Goal: Information Seeking & Learning: Learn about a topic

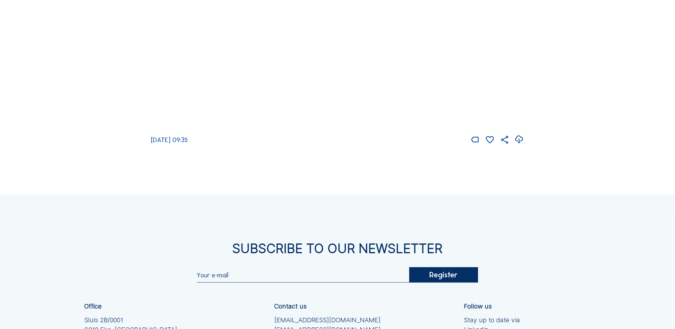
scroll to position [1199, 0]
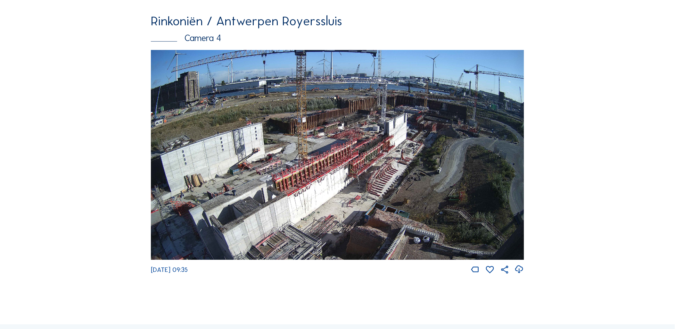
click at [492, 170] on img at bounding box center [337, 155] width 373 height 210
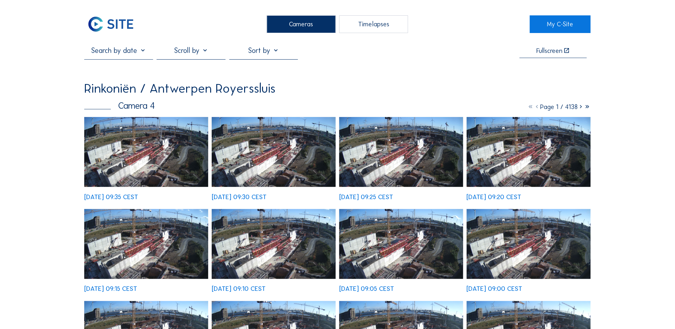
click at [127, 136] on img at bounding box center [146, 152] width 124 height 70
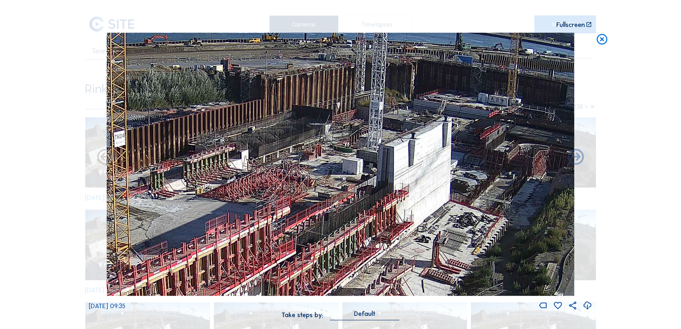
drag, startPoint x: 509, startPoint y: 142, endPoint x: 526, endPoint y: 125, distance: 24.0
click at [526, 125] on img at bounding box center [340, 164] width 468 height 263
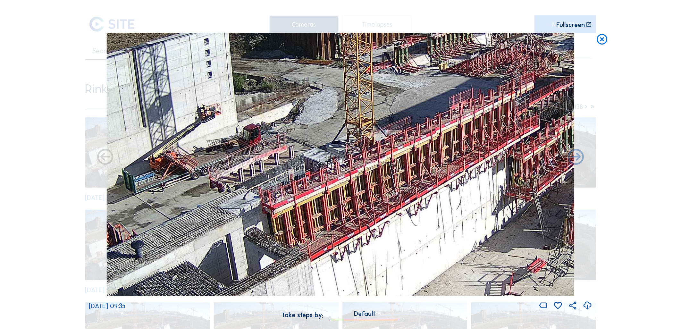
drag, startPoint x: 265, startPoint y: 224, endPoint x: 385, endPoint y: 126, distance: 154.2
click at [385, 126] on img at bounding box center [340, 164] width 468 height 263
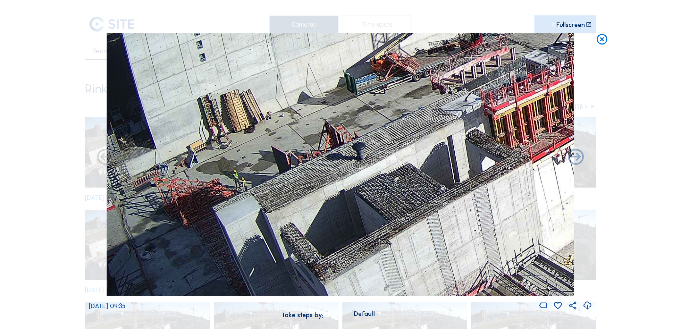
drag, startPoint x: 148, startPoint y: 226, endPoint x: 453, endPoint y: 128, distance: 320.4
click at [453, 128] on img at bounding box center [340, 164] width 468 height 263
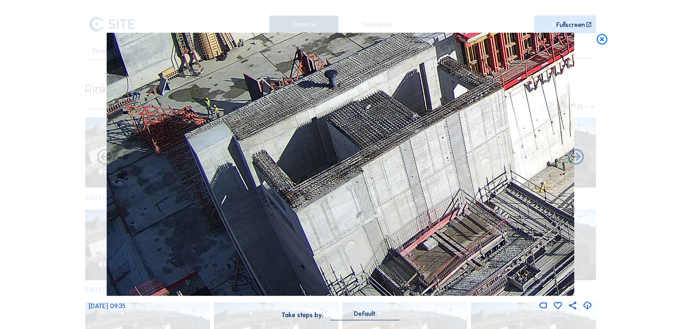
drag, startPoint x: 354, startPoint y: 277, endPoint x: 229, endPoint y: 299, distance: 127.3
click at [231, 302] on div "[DATE] 09:35" at bounding box center [340, 172] width 503 height 278
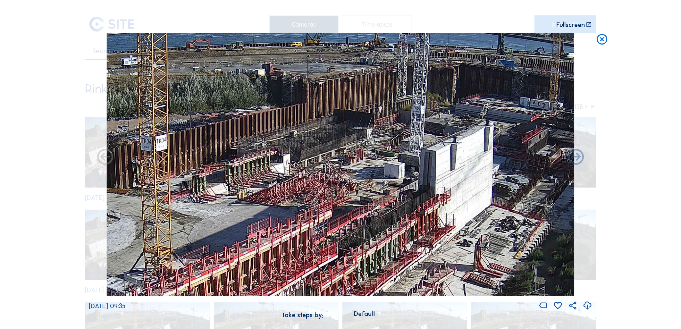
drag, startPoint x: 332, startPoint y: 219, endPoint x: 137, endPoint y: 275, distance: 203.3
click at [137, 275] on img at bounding box center [340, 164] width 468 height 263
drag, startPoint x: 433, startPoint y: 299, endPoint x: 445, endPoint y: 271, distance: 30.7
click at [445, 271] on div "[DATE] 09:35" at bounding box center [340, 172] width 503 height 278
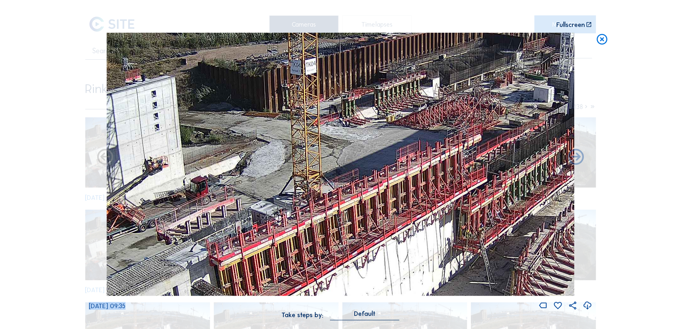
drag, startPoint x: 234, startPoint y: 252, endPoint x: 529, endPoint y: 139, distance: 315.7
click at [529, 139] on img at bounding box center [340, 164] width 468 height 263
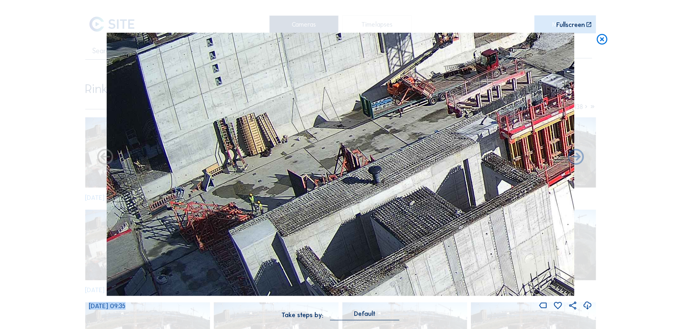
drag, startPoint x: 329, startPoint y: 244, endPoint x: 550, endPoint y: 162, distance: 235.4
click at [550, 162] on img at bounding box center [340, 164] width 468 height 263
